Goal: Information Seeking & Learning: Find specific fact

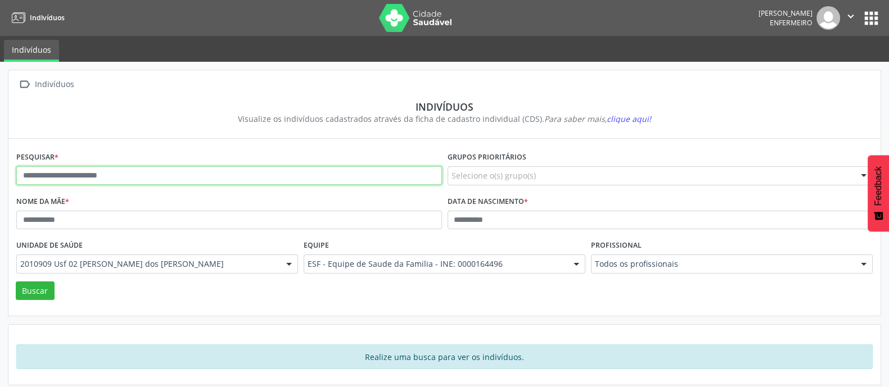
click at [293, 178] on input "text" at bounding box center [229, 175] width 426 height 19
click at [385, 174] on input "text" at bounding box center [229, 175] width 426 height 19
paste input "**********"
click at [16, 282] on button "Buscar" at bounding box center [35, 291] width 39 height 19
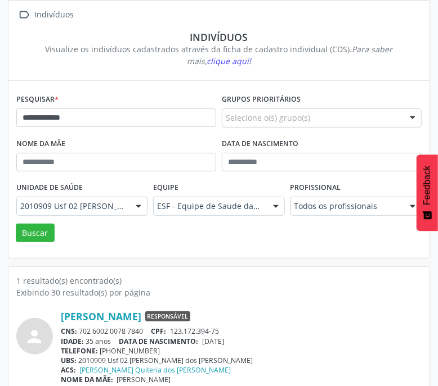
scroll to position [83, 0]
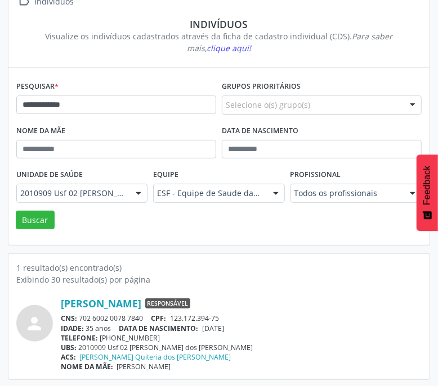
drag, startPoint x: 81, startPoint y: 316, endPoint x: 146, endPoint y: 316, distance: 65.2
click at [146, 316] on div "CNS: 702 6002 0078 7840 CPF: 123.172.394-75" at bounding box center [241, 319] width 361 height 10
copy div "702 6002 0078 7840"
click at [208, 328] on span "[DATE]" at bounding box center [213, 329] width 22 height 10
drag, startPoint x: 206, startPoint y: 327, endPoint x: 247, endPoint y: 327, distance: 41.1
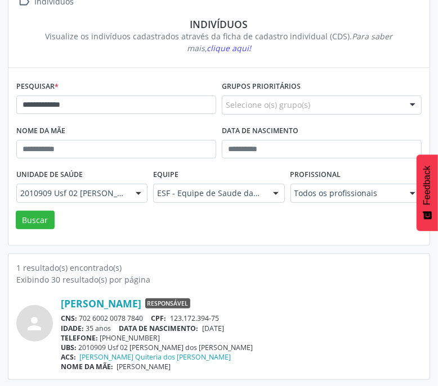
click at [247, 327] on div "IDADE: 35 anos DATA [PERSON_NAME]: [DEMOGRAPHIC_DATA]" at bounding box center [241, 329] width 361 height 10
copy span "[DATE]"
click at [141, 301] on link "[PERSON_NAME]" at bounding box center [101, 304] width 80 height 12
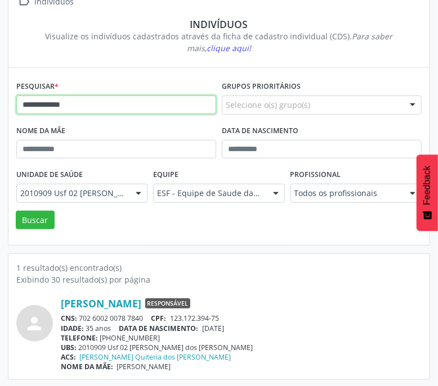
click at [108, 109] on input "**********" at bounding box center [116, 105] width 200 height 19
click at [16, 211] on button "Buscar" at bounding box center [35, 220] width 39 height 19
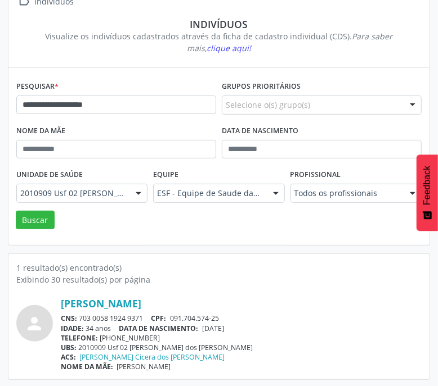
drag, startPoint x: 81, startPoint y: 317, endPoint x: 146, endPoint y: 317, distance: 65.2
click at [146, 317] on div "CNS: 703 0058 1924 9371 CPF: 091.704.574-25" at bounding box center [241, 319] width 361 height 10
copy div "703 0058 1924 9371"
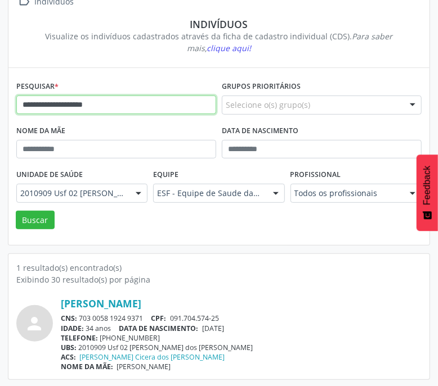
click at [176, 103] on input "**********" at bounding box center [116, 105] width 200 height 19
click at [16, 211] on button "Buscar" at bounding box center [35, 220] width 39 height 19
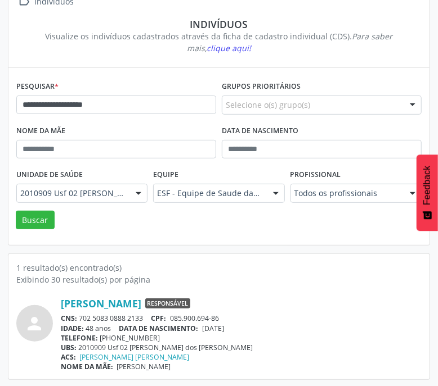
scroll to position [82, 0]
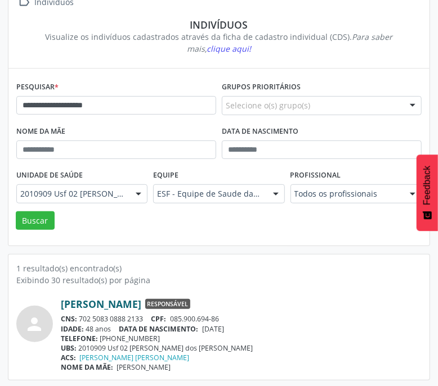
click at [121, 304] on link "[PERSON_NAME]" at bounding box center [101, 304] width 80 height 12
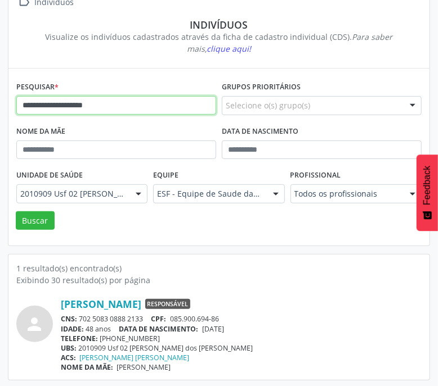
click at [132, 102] on input "**********" at bounding box center [116, 105] width 200 height 19
click at [16, 211] on button "Buscar" at bounding box center [35, 220] width 39 height 19
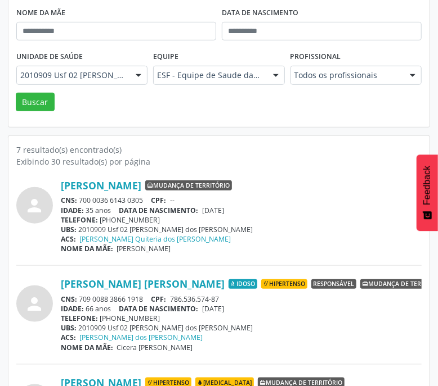
scroll to position [0, 0]
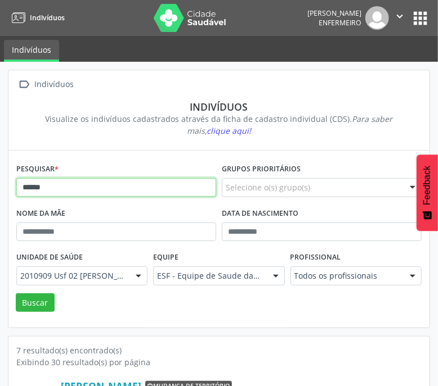
click at [121, 190] on input "******" at bounding box center [116, 187] width 200 height 19
click at [16, 294] on button "Buscar" at bounding box center [35, 303] width 39 height 19
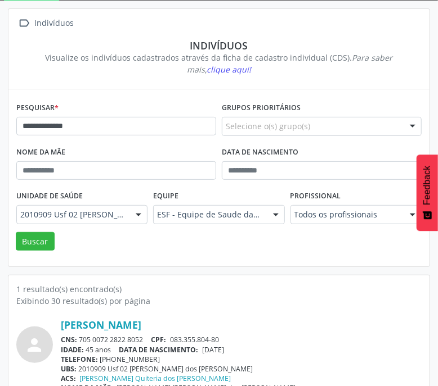
scroll to position [83, 0]
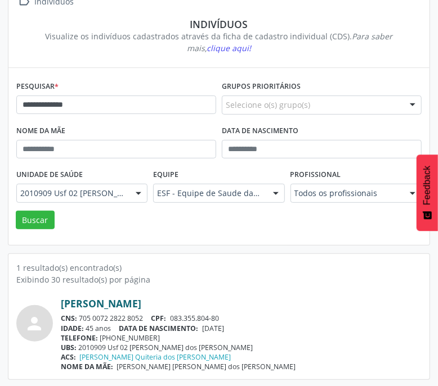
click at [119, 304] on link "[PERSON_NAME]" at bounding box center [101, 304] width 80 height 12
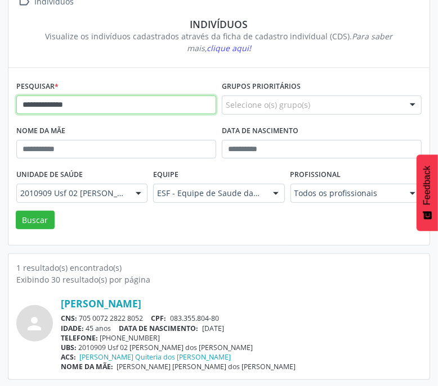
click at [126, 100] on input "**********" at bounding box center [116, 105] width 200 height 19
click at [16, 211] on button "Buscar" at bounding box center [35, 220] width 39 height 19
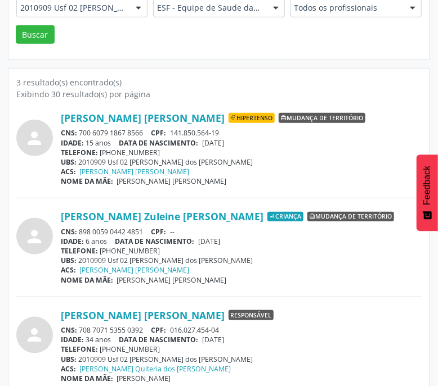
scroll to position [280, 0]
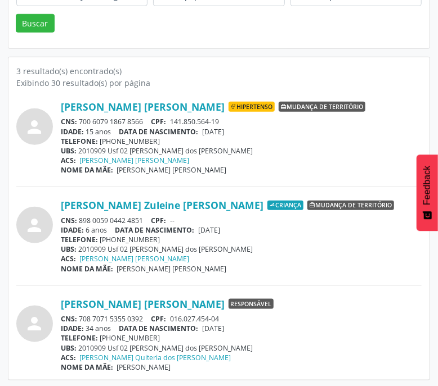
drag, startPoint x: 79, startPoint y: 317, endPoint x: 150, endPoint y: 316, distance: 70.9
click at [150, 316] on div "CNS: 708 7071 5355 0392 CPF: 016.027.454-04" at bounding box center [241, 319] width 361 height 10
copy div "708 7071 5355 0392"
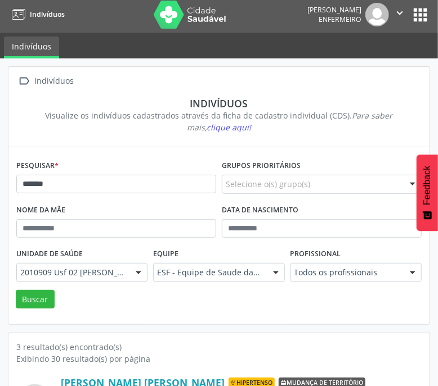
scroll to position [0, 0]
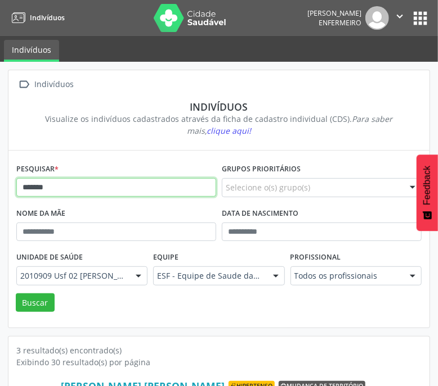
click at [125, 184] on input "*******" at bounding box center [116, 187] width 200 height 19
click at [16, 294] on button "Buscar" at bounding box center [35, 303] width 39 height 19
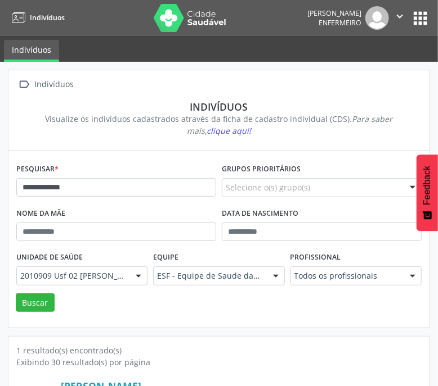
scroll to position [83, 0]
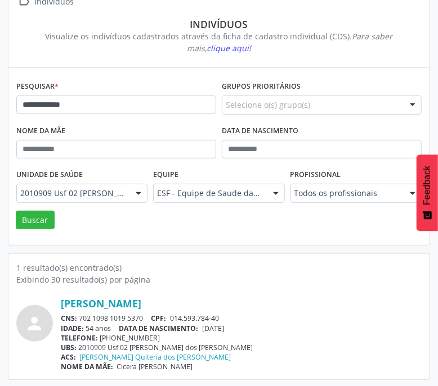
drag, startPoint x: 80, startPoint y: 318, endPoint x: 147, endPoint y: 319, distance: 66.4
click at [147, 319] on div "CNS: 702 1098 1019 5370 CPF: 014.593.784-40" at bounding box center [241, 319] width 361 height 10
copy div "702 1098 1019 5370"
click at [141, 305] on link "[PERSON_NAME]" at bounding box center [101, 304] width 80 height 12
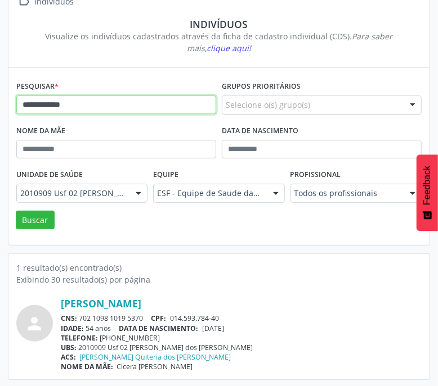
click at [114, 106] on input "**********" at bounding box center [116, 105] width 200 height 19
type input "*******"
click at [16, 211] on button "Buscar" at bounding box center [35, 220] width 39 height 19
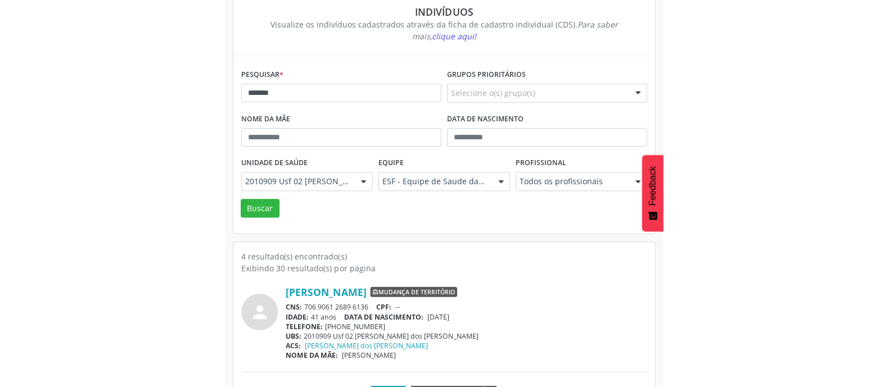
scroll to position [0, 0]
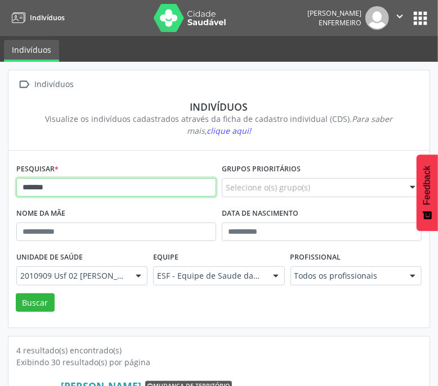
click at [165, 191] on input "*******" at bounding box center [116, 187] width 200 height 19
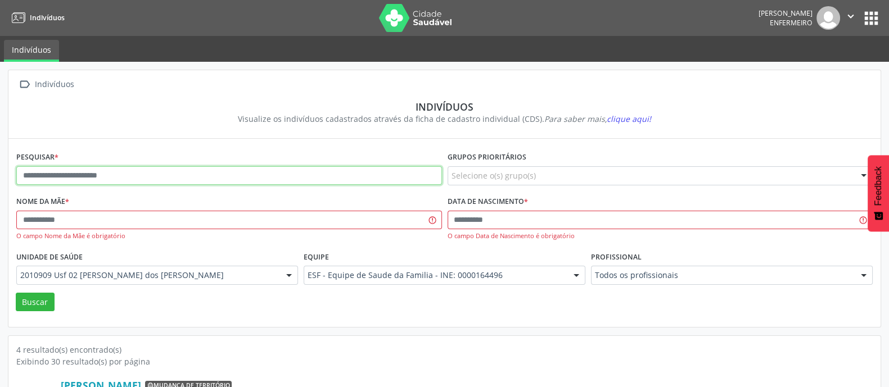
click at [102, 173] on input "text" at bounding box center [229, 175] width 426 height 19
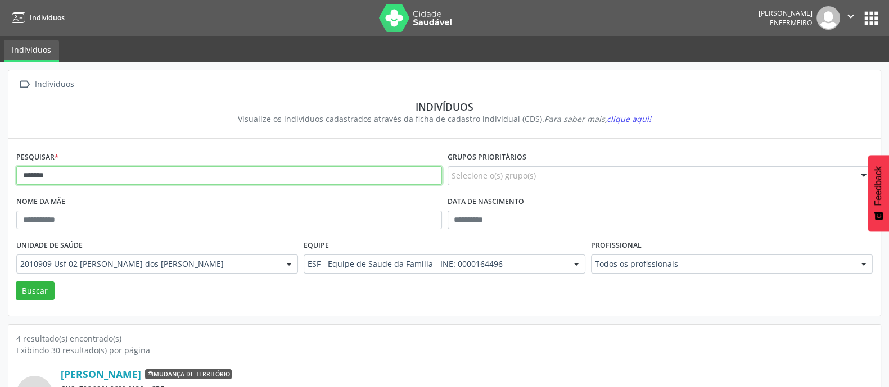
type input "*******"
click at [16, 282] on button "Buscar" at bounding box center [35, 291] width 39 height 19
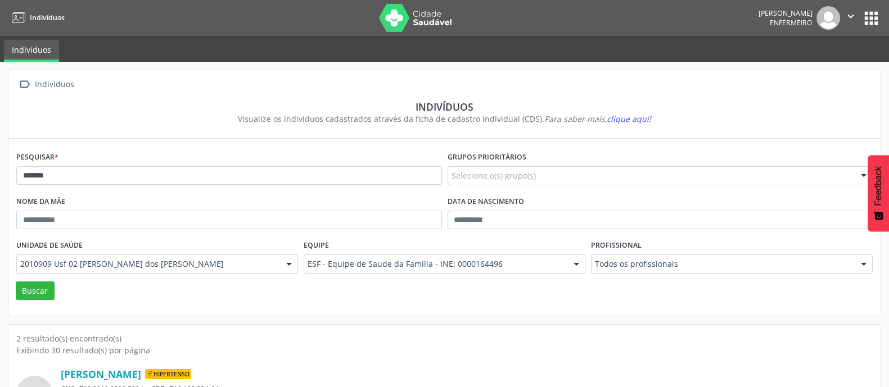
scroll to position [169, 0]
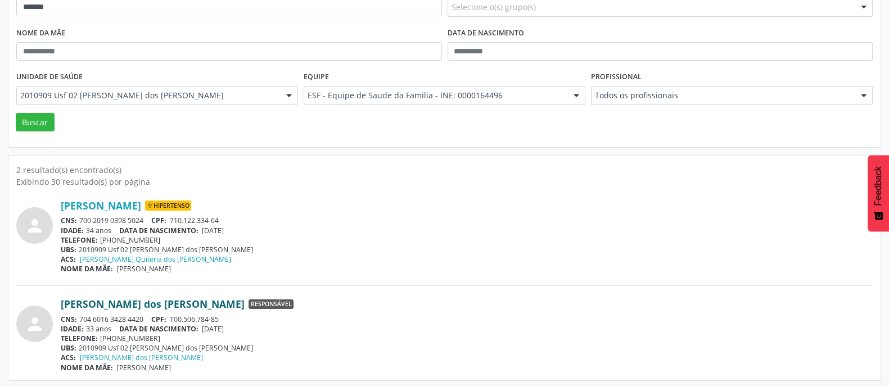
click at [115, 304] on link "[PERSON_NAME] dos [PERSON_NAME]" at bounding box center [153, 304] width 184 height 12
drag, startPoint x: 82, startPoint y: 318, endPoint x: 143, endPoint y: 319, distance: 61.9
click at [143, 319] on div "CNS: 704 6016 3428 4420 CPF: 100.506.784-85" at bounding box center [467, 320] width 812 height 10
copy div "704 6016 3428 4420"
drag, startPoint x: 205, startPoint y: 330, endPoint x: 243, endPoint y: 328, distance: 37.7
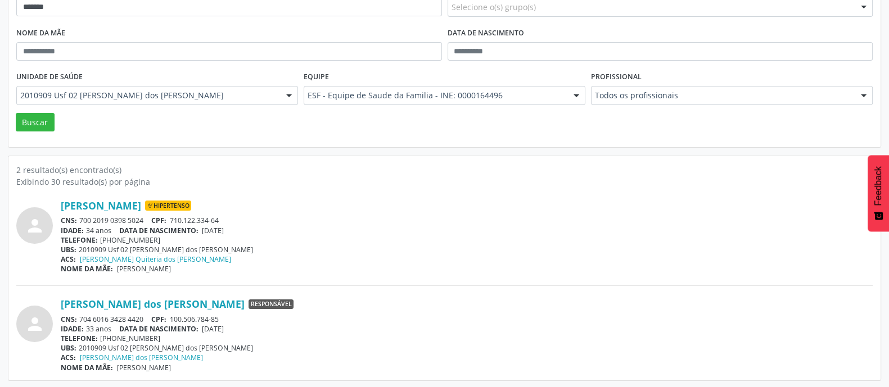
click at [243, 328] on div "IDADE: 33 anos DATA [PERSON_NAME]: [DEMOGRAPHIC_DATA]" at bounding box center [467, 330] width 812 height 10
copy span "[DATE]"
click at [88, 300] on link "[PERSON_NAME] dos [PERSON_NAME]" at bounding box center [153, 304] width 184 height 12
